Goal: Transaction & Acquisition: Purchase product/service

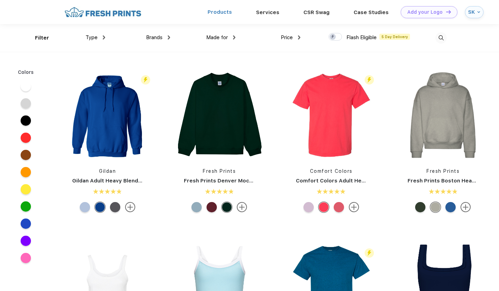
click at [229, 12] on link "Products" at bounding box center [220, 12] width 24 height 6
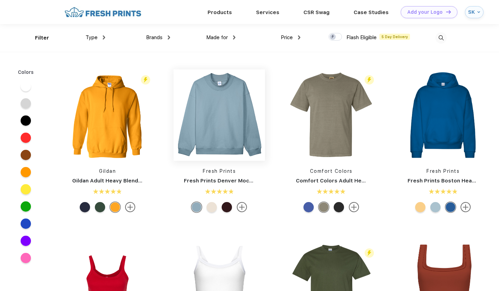
click at [221, 126] on img at bounding box center [219, 114] width 91 height 91
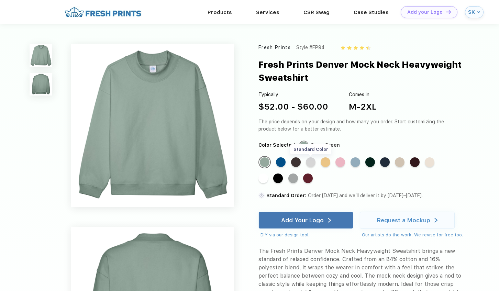
click at [309, 162] on div "Standard Color" at bounding box center [311, 162] width 10 height 10
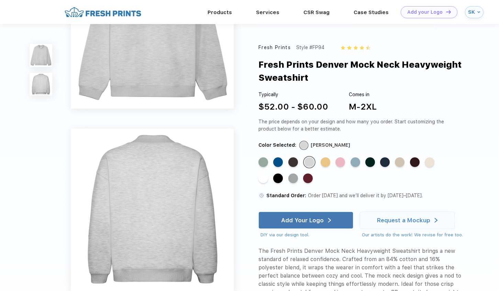
scroll to position [54, 0]
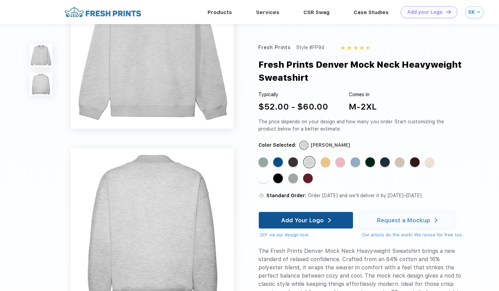
click at [302, 222] on div "Add Your Logo" at bounding box center [302, 220] width 43 height 7
